Goal: Information Seeking & Learning: Learn about a topic

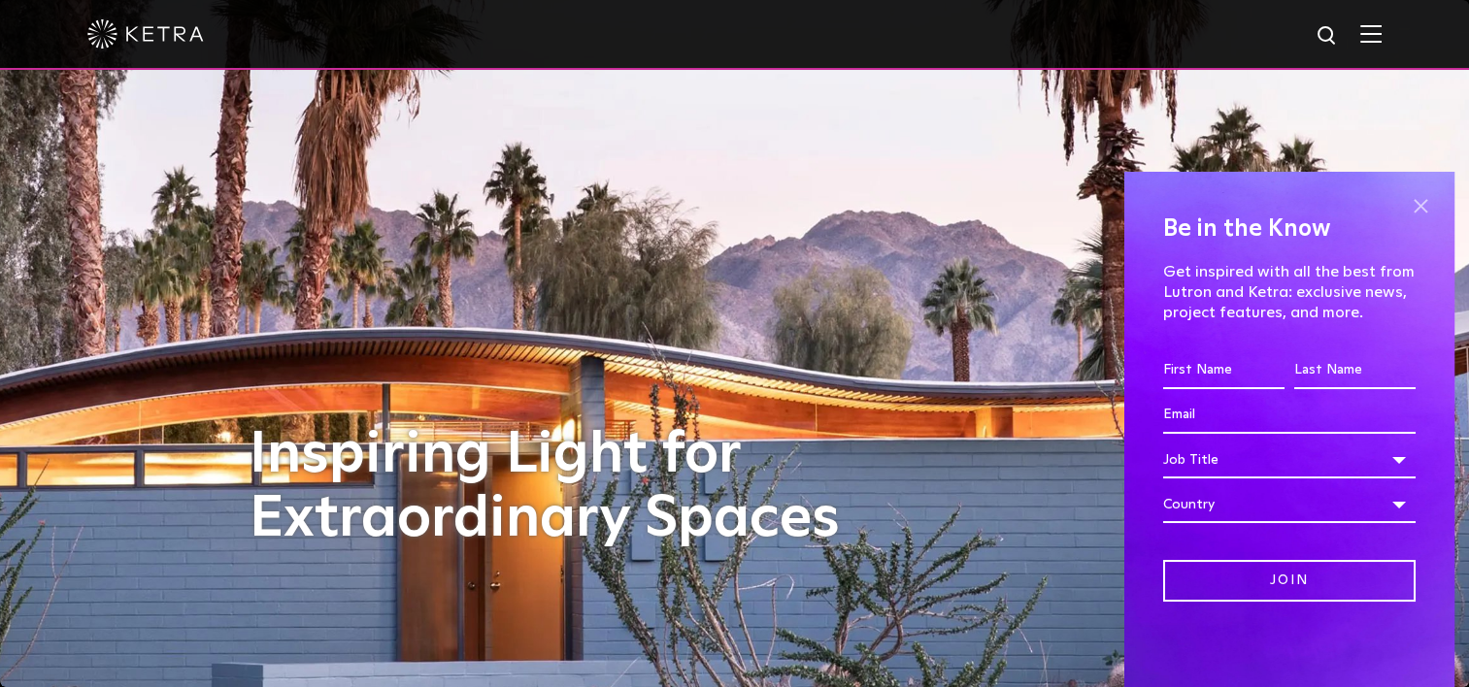
click at [1414, 198] on span at bounding box center [1420, 205] width 29 height 29
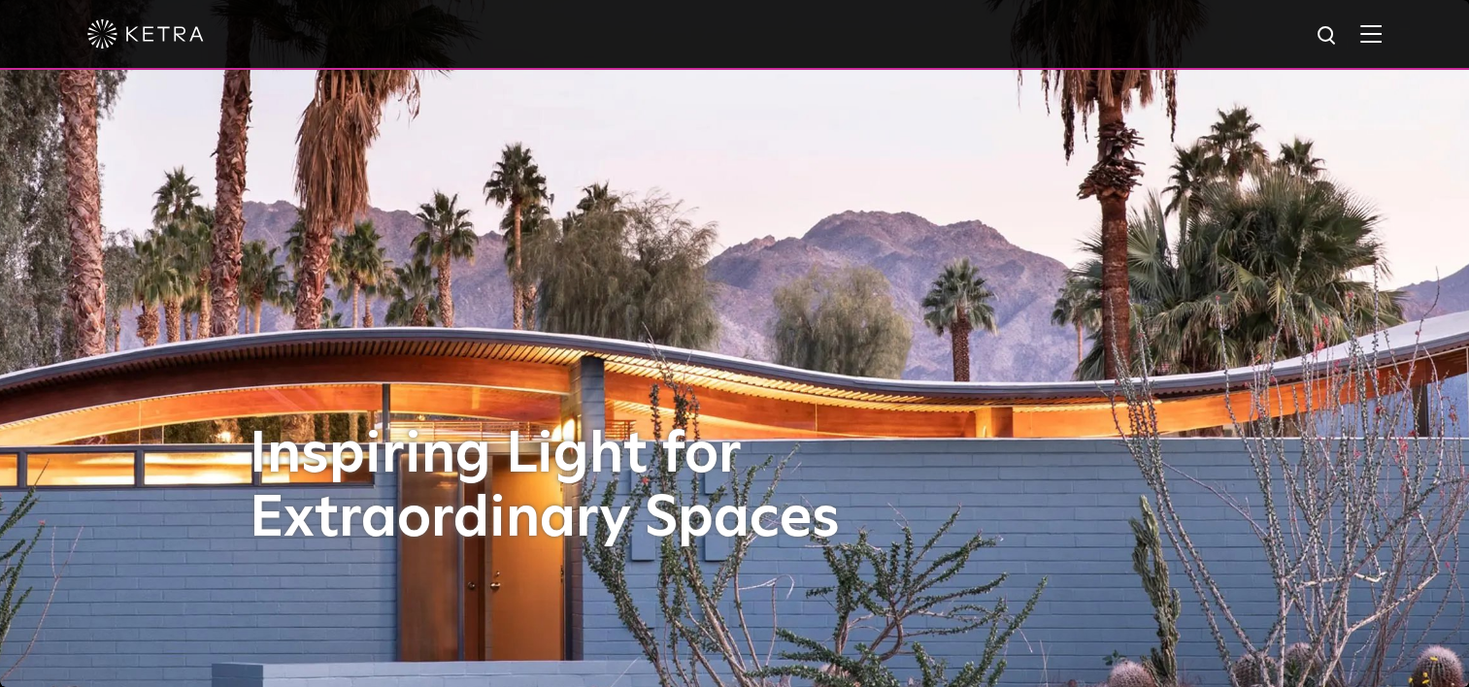
click at [1382, 39] on img at bounding box center [1370, 33] width 21 height 18
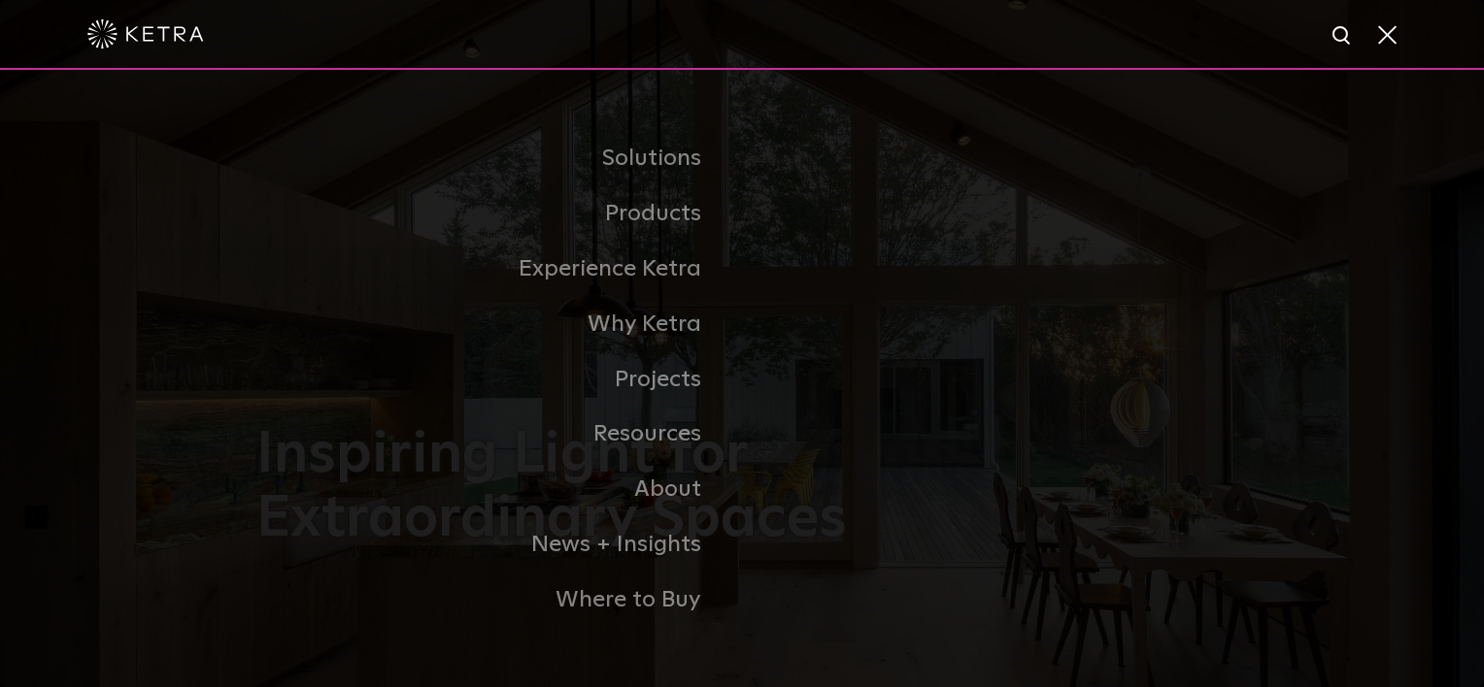
click at [0, 0] on link "Residential Products" at bounding box center [0, 0] width 0 height 0
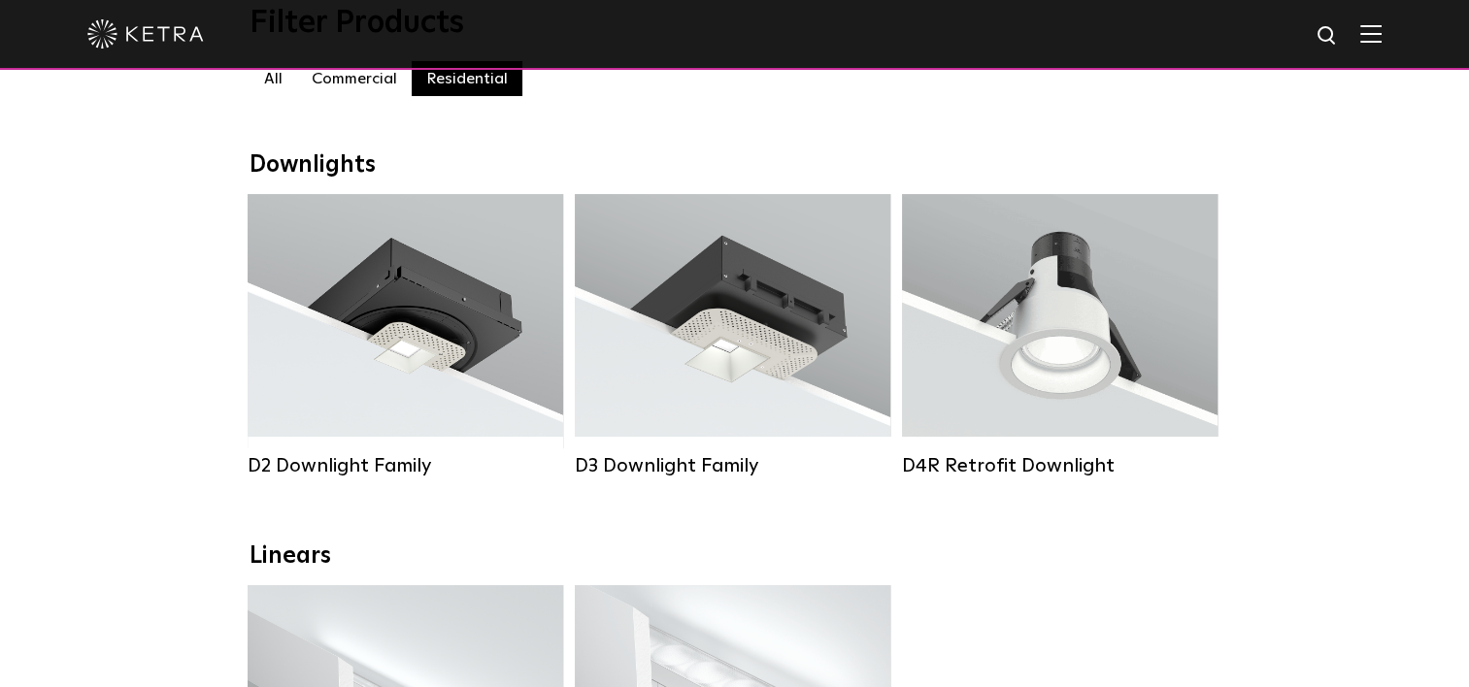
scroll to position [291, 0]
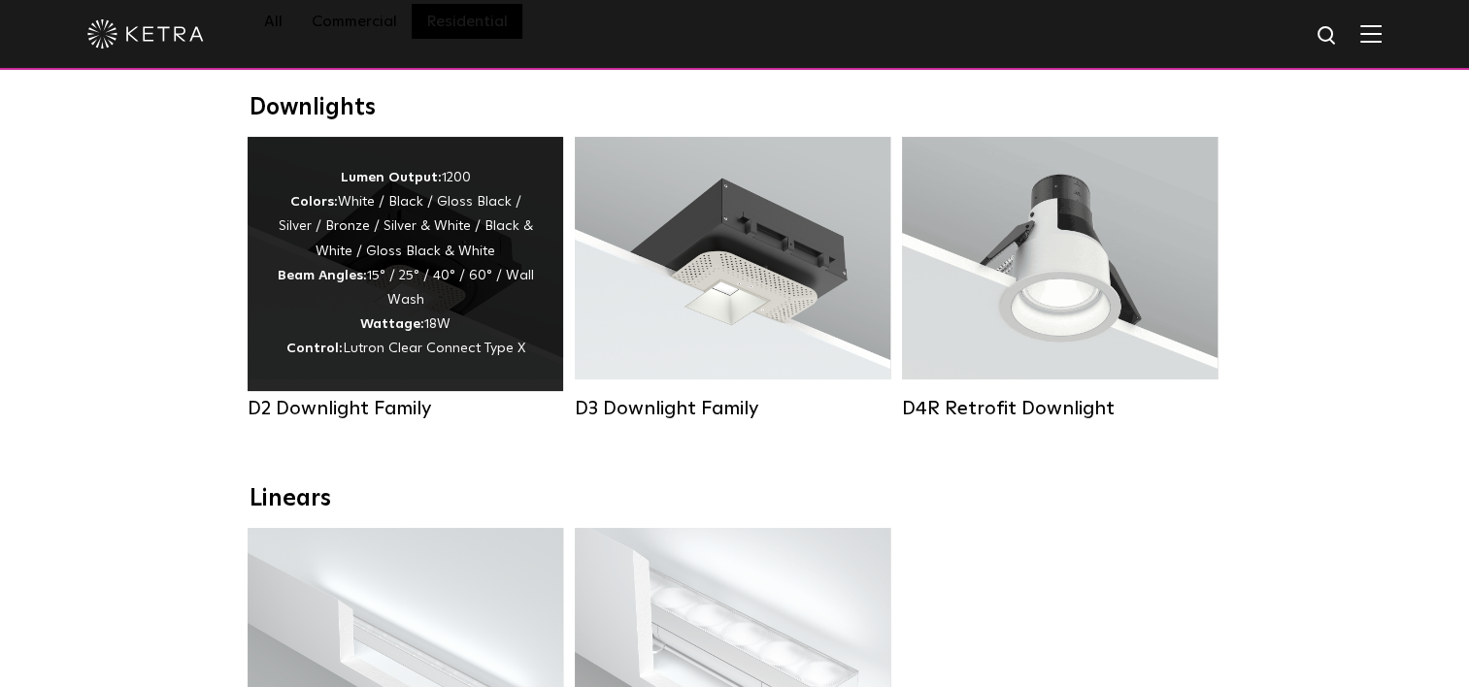
click at [440, 241] on div "Lumen Output: 1200 Colors: White / Black / Gloss Black / Silver / Bronze / Silv…" at bounding box center [405, 264] width 257 height 196
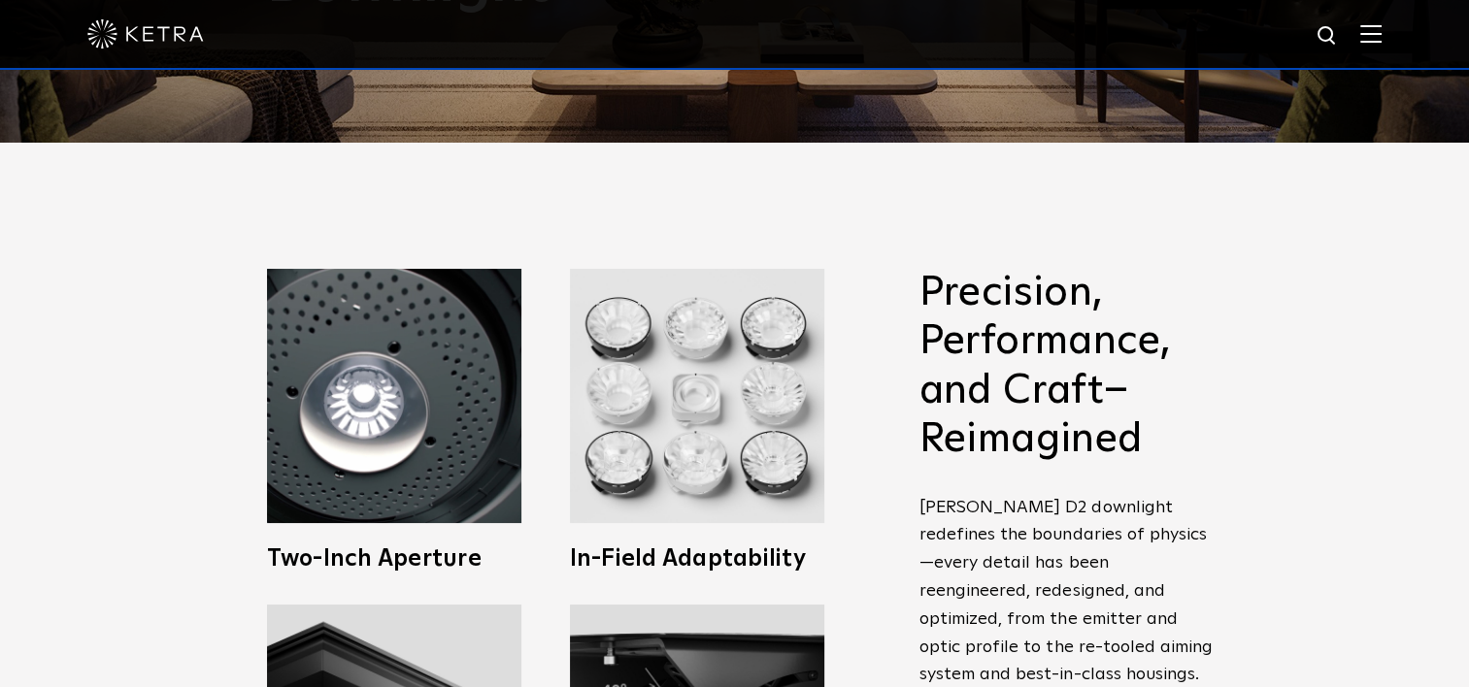
scroll to position [583, 0]
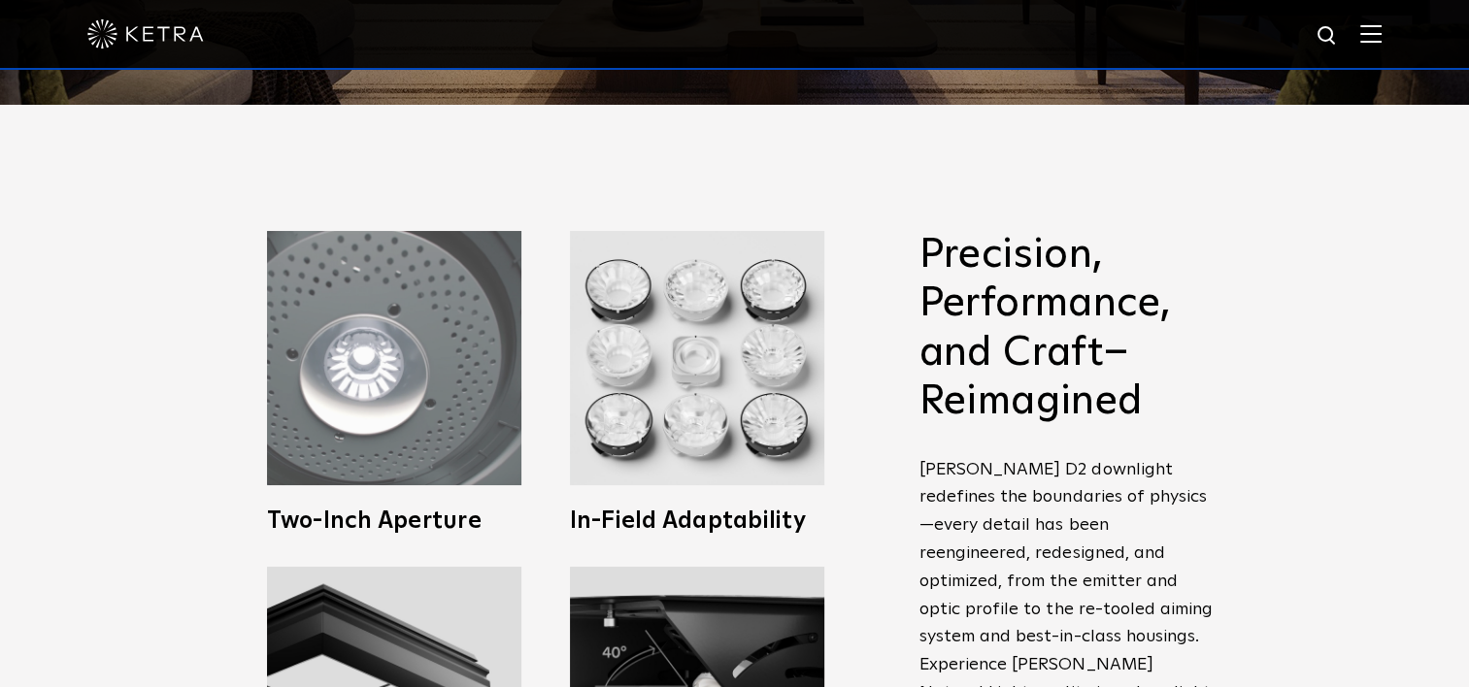
click at [451, 417] on img at bounding box center [394, 358] width 254 height 254
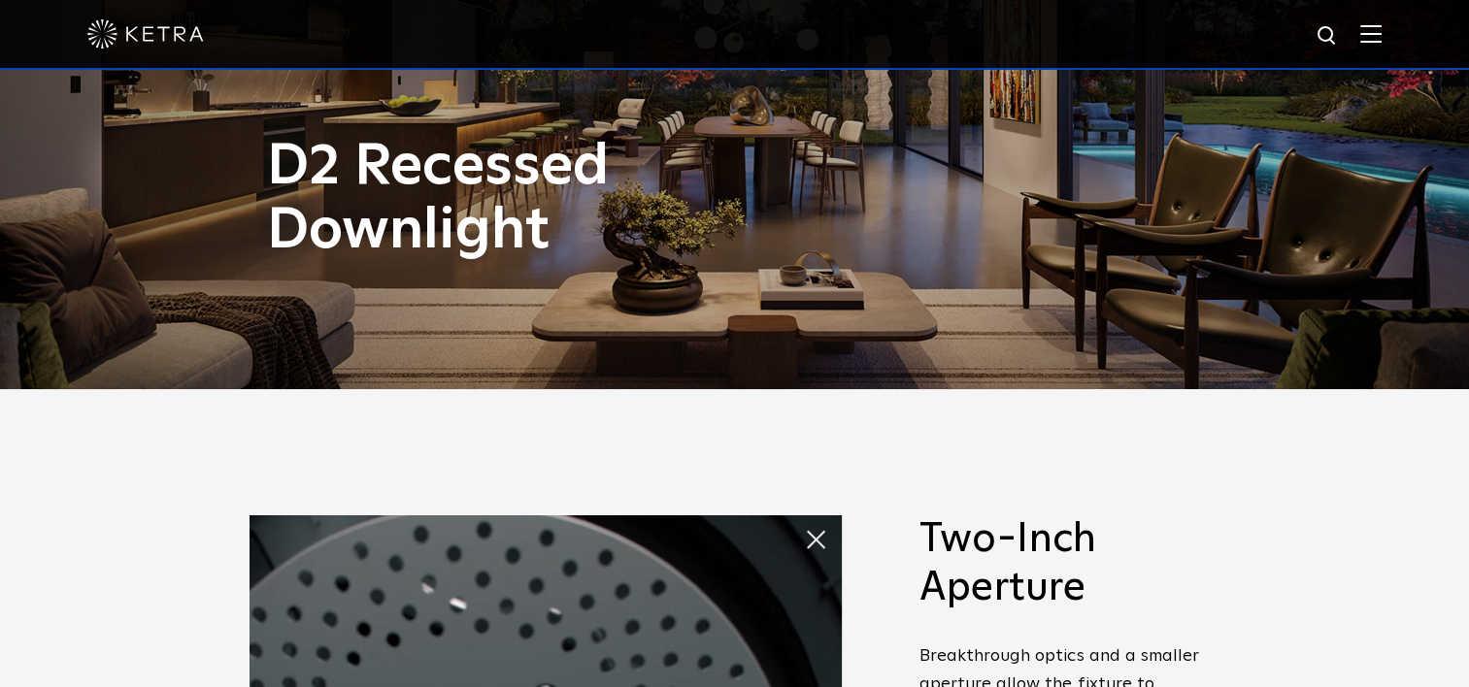
scroll to position [291, 0]
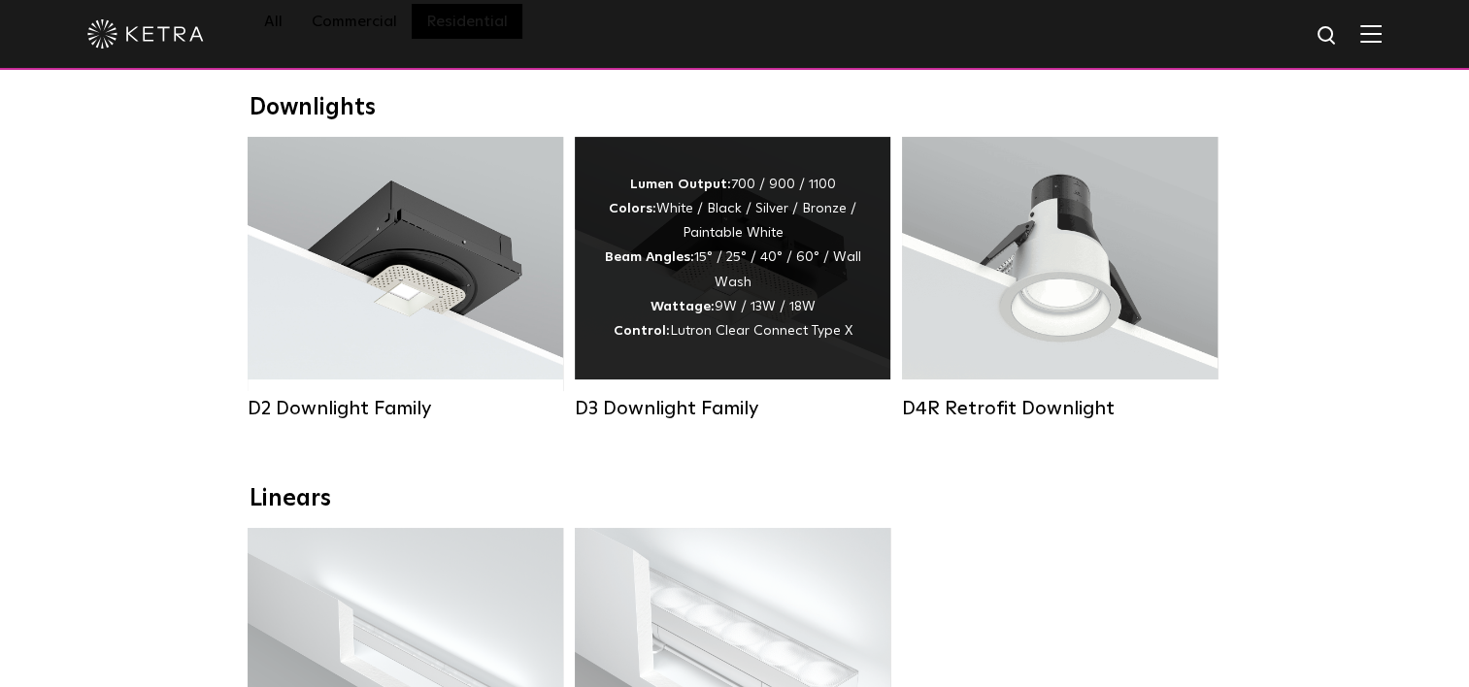
click at [735, 264] on div "Lumen Output: 700 / 900 / 1100 Colors: White / Black / Silver / Bronze / Painta…" at bounding box center [732, 258] width 257 height 171
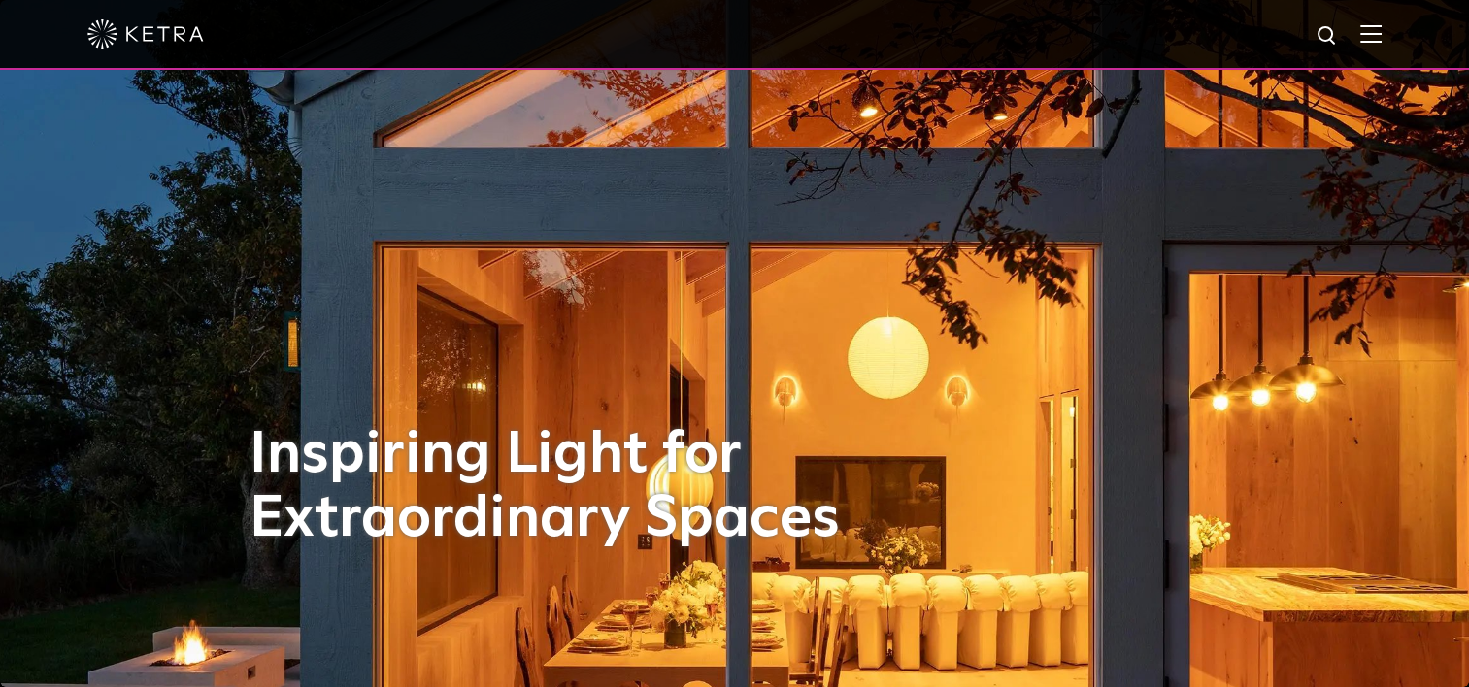
click at [1382, 37] on img at bounding box center [1370, 33] width 21 height 18
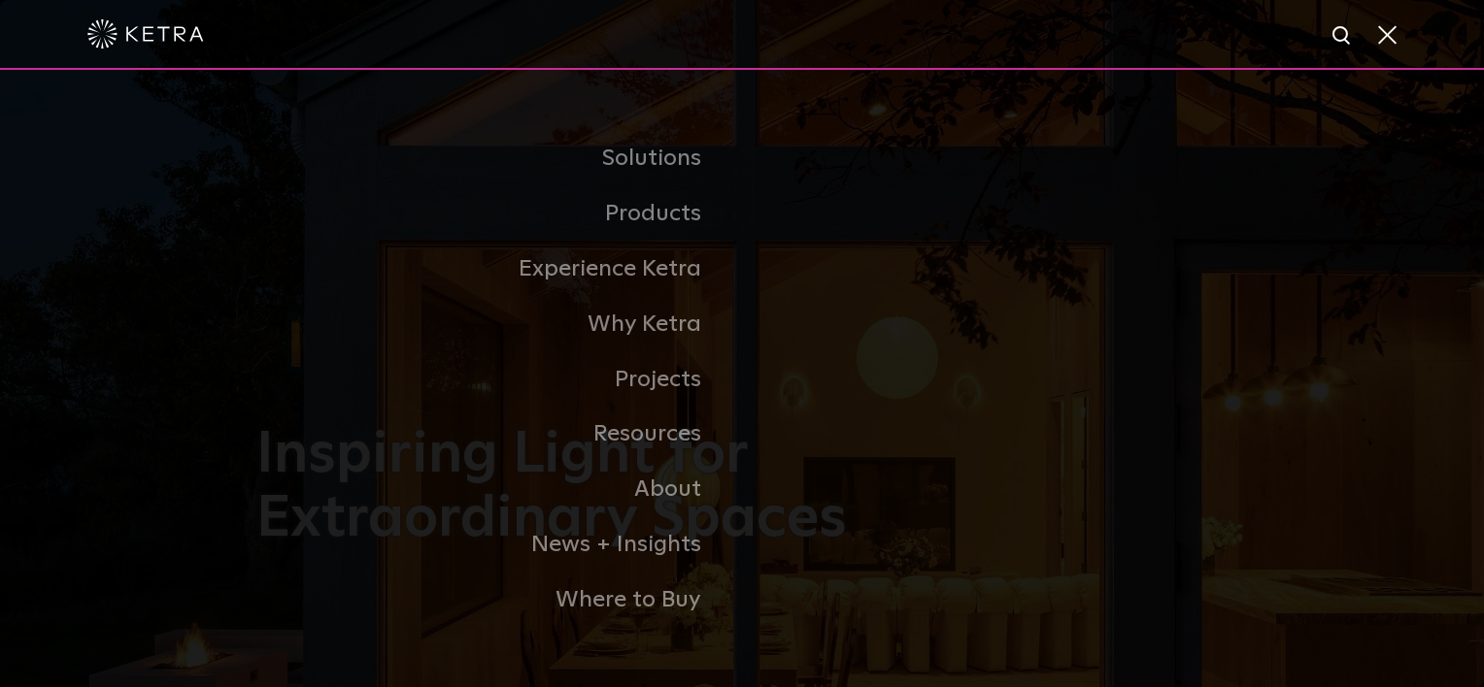
click at [0, 0] on link "Residential" at bounding box center [0, 0] width 0 height 0
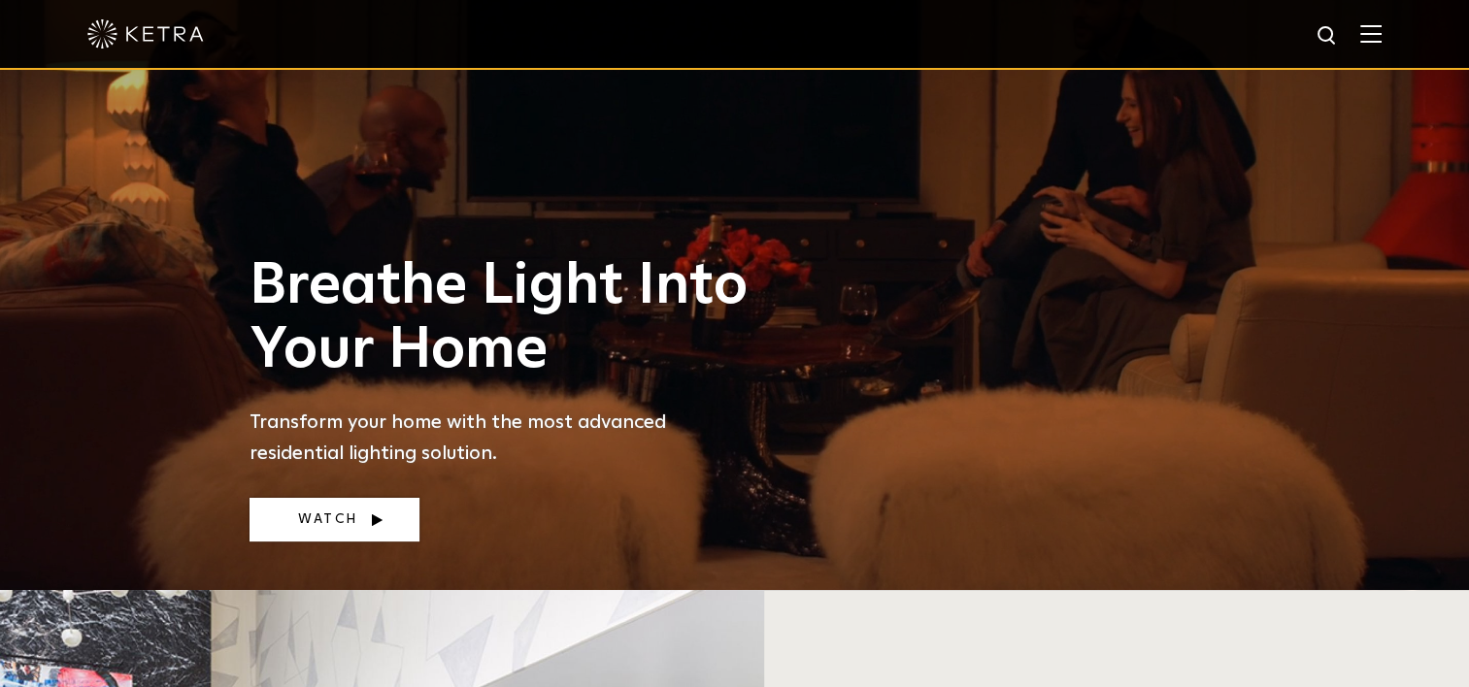
click at [373, 524] on link "Watch" at bounding box center [335, 520] width 170 height 44
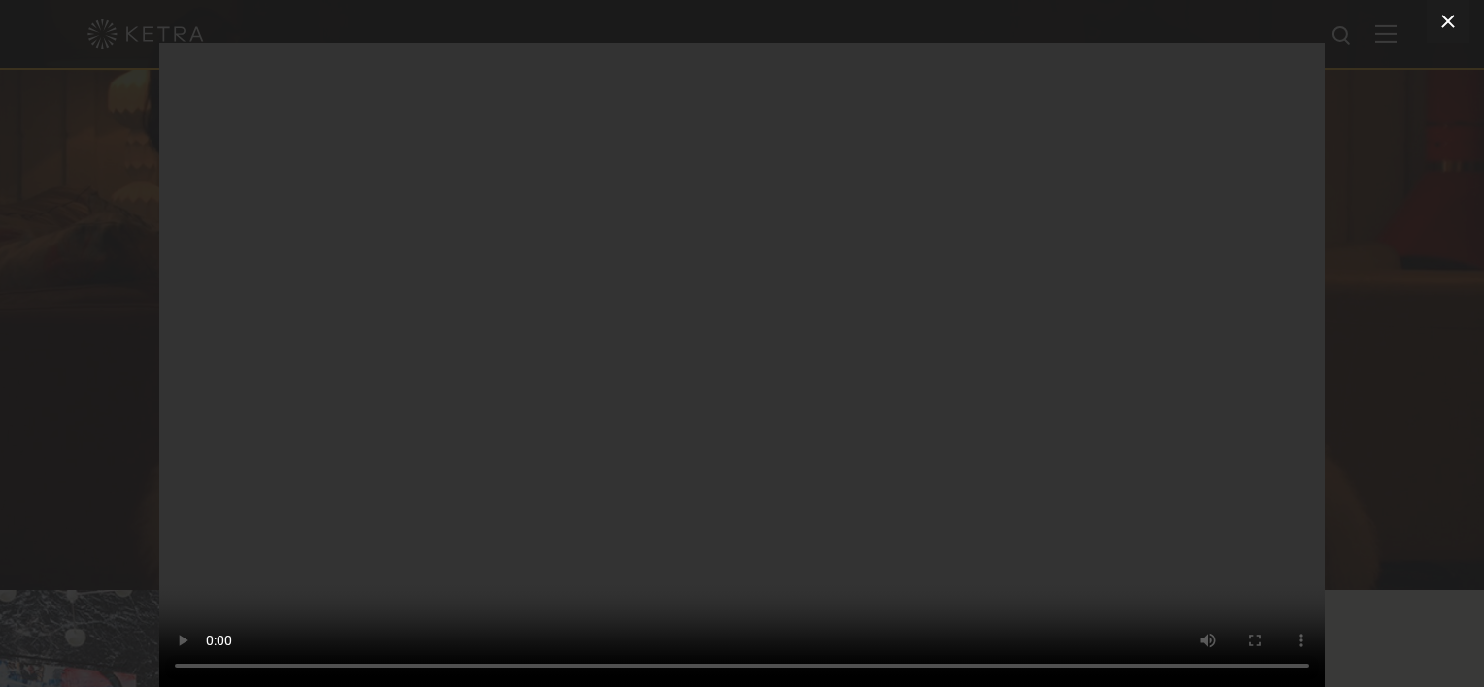
click at [1447, 23] on icon at bounding box center [1447, 21] width 23 height 23
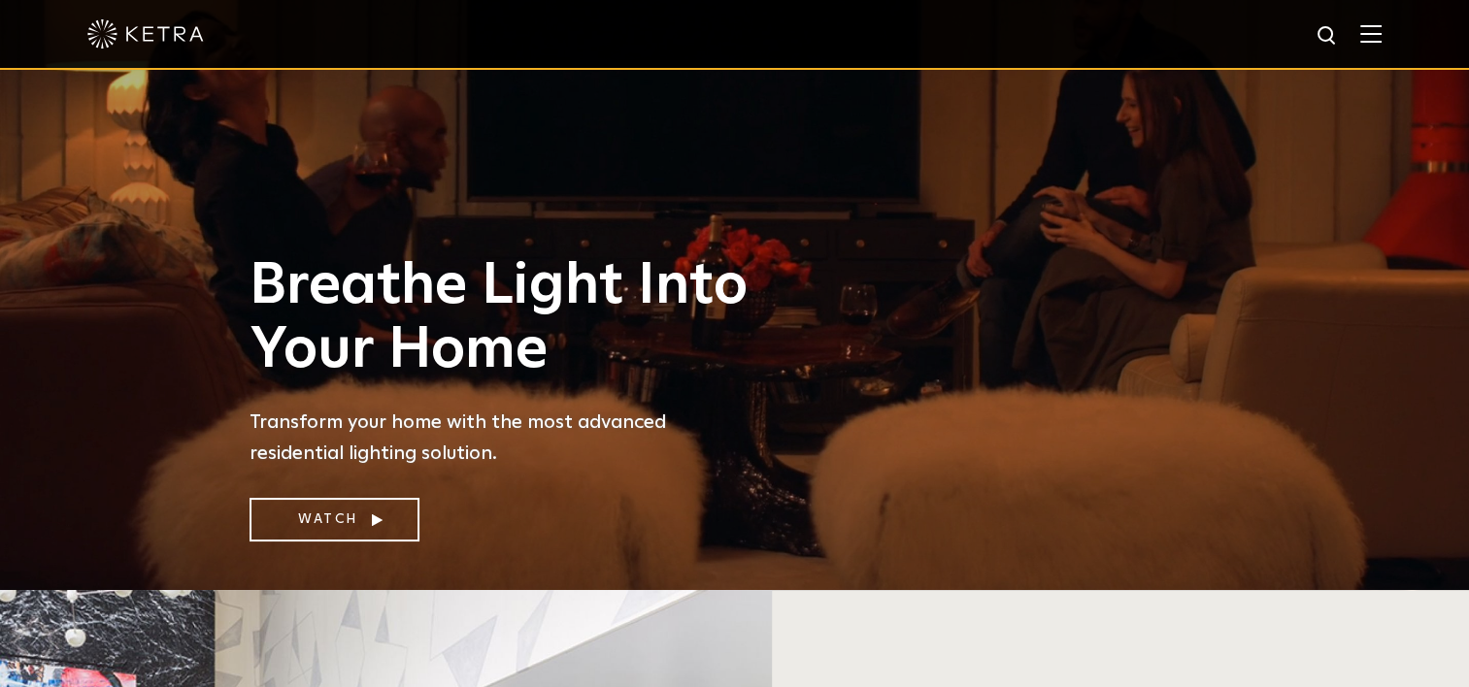
click at [1379, 42] on img at bounding box center [1370, 33] width 21 height 18
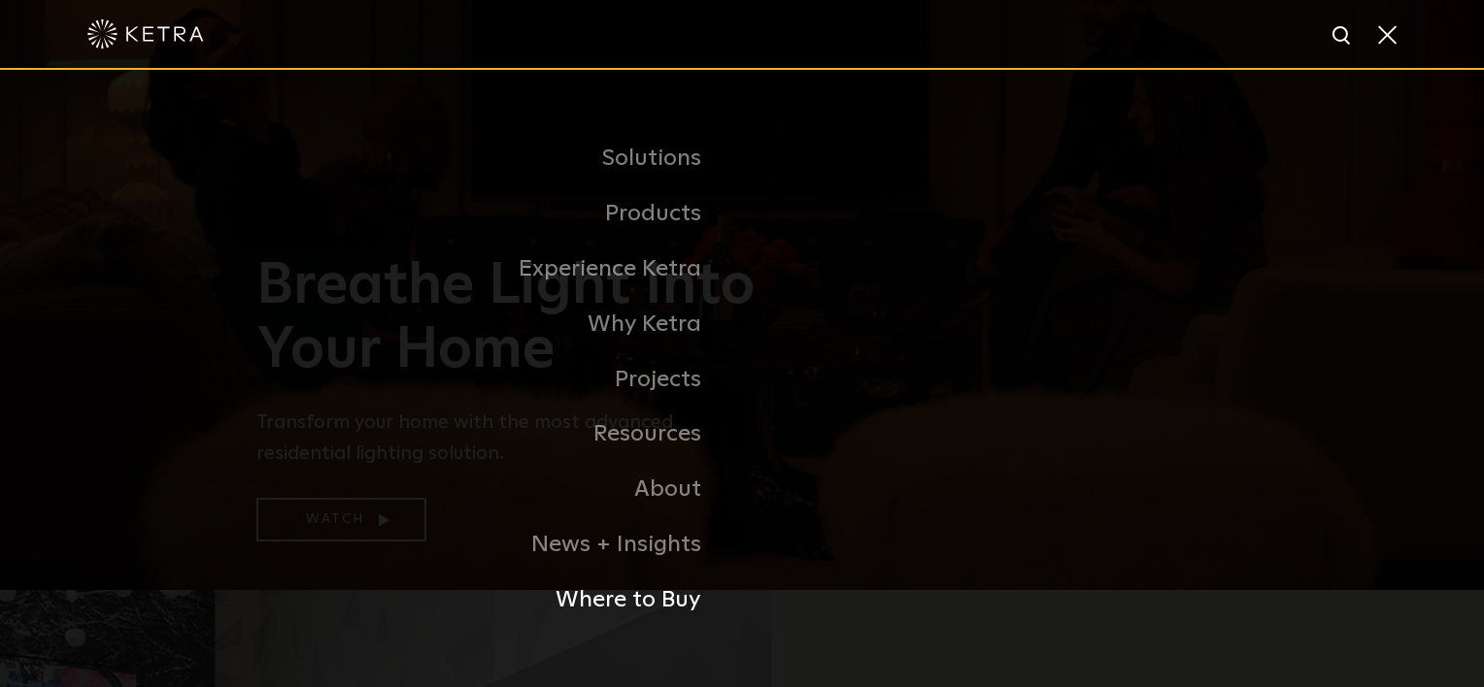
click at [631, 608] on link "Where to Buy" at bounding box center [498, 600] width 485 height 55
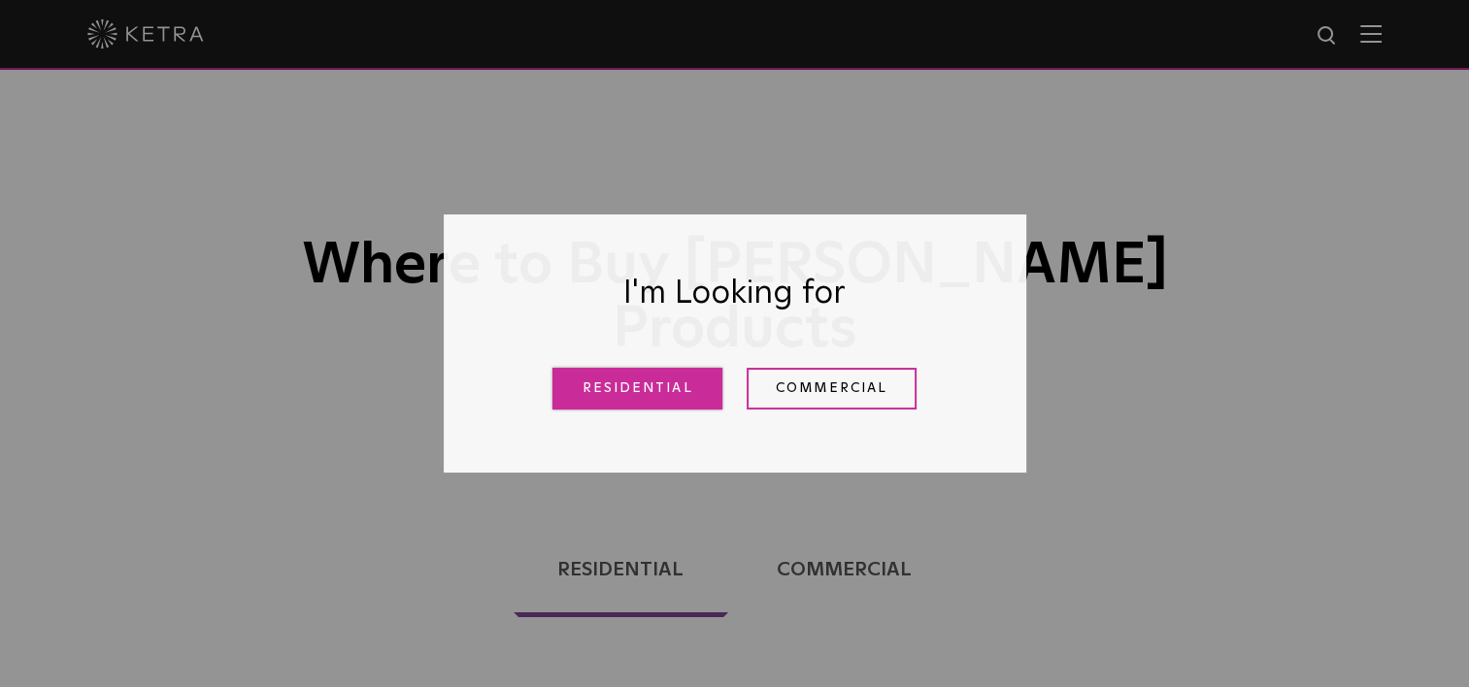
click at [642, 395] on link "Residential" at bounding box center [637, 389] width 170 height 42
